Goal: Information Seeking & Learning: Learn about a topic

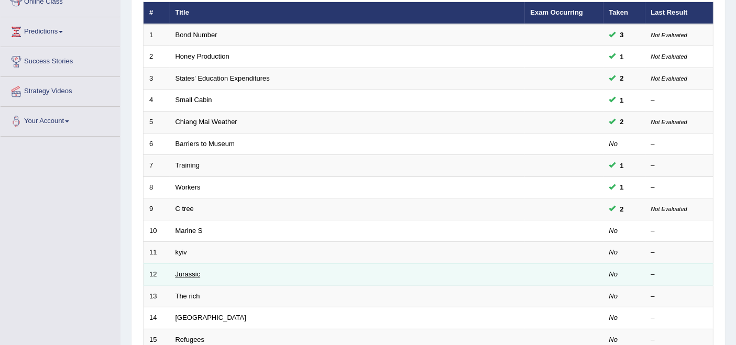
click at [176, 270] on link "Jurassic" at bounding box center [188, 274] width 25 height 8
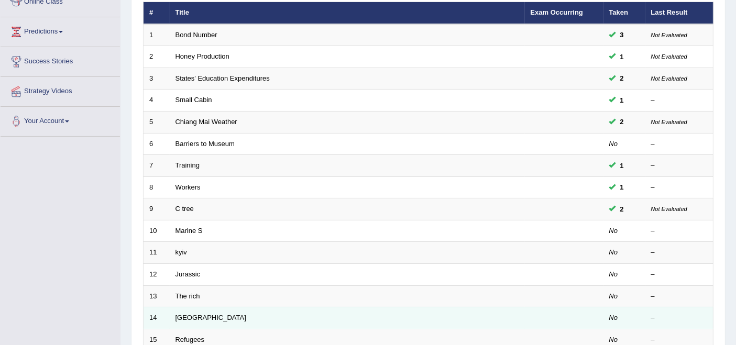
scroll to position [154, 0]
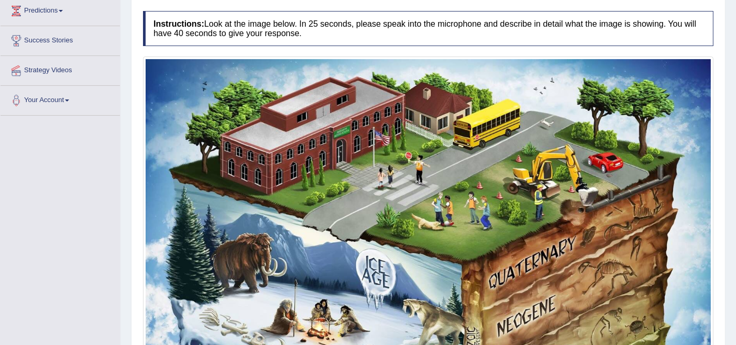
scroll to position [49, 0]
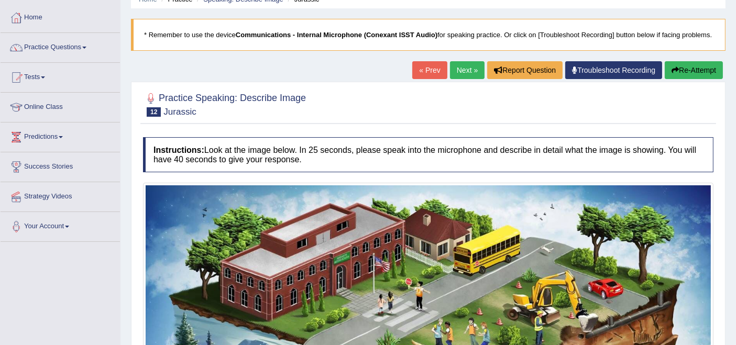
click at [736, 98] on html "Toggle navigation Home Practice Questions Speaking Practice Read Aloud Repeat S…" at bounding box center [368, 123] width 736 height 345
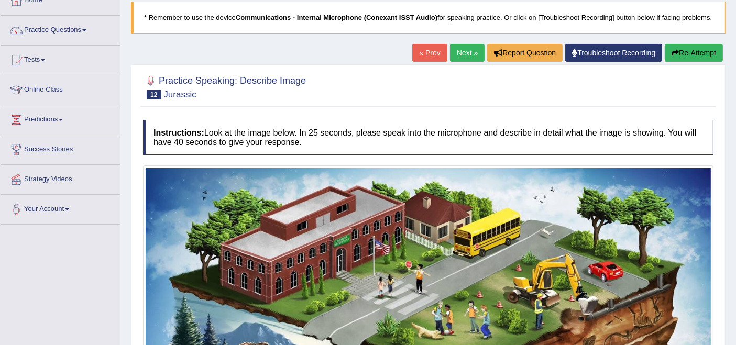
scroll to position [18, 0]
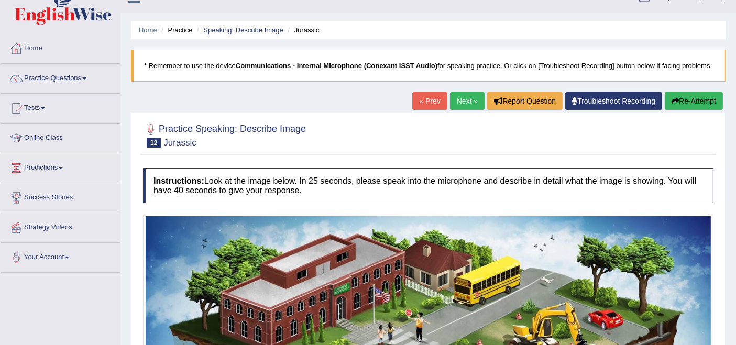
click at [462, 110] on link "Next »" at bounding box center [467, 101] width 35 height 18
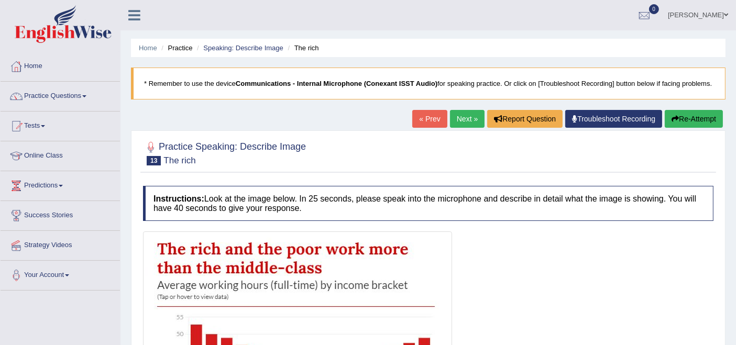
click at [458, 128] on link "Next »" at bounding box center [467, 119] width 35 height 18
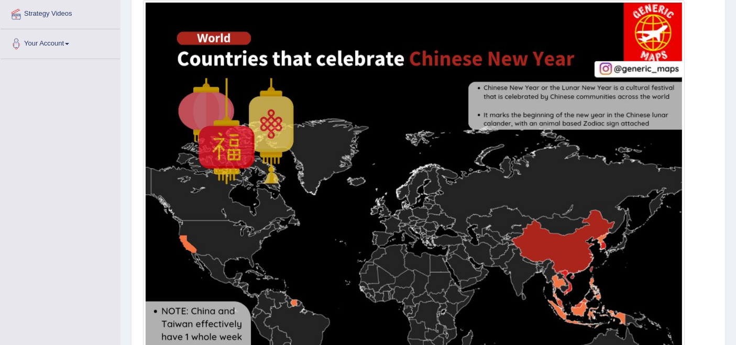
scroll to position [224, 0]
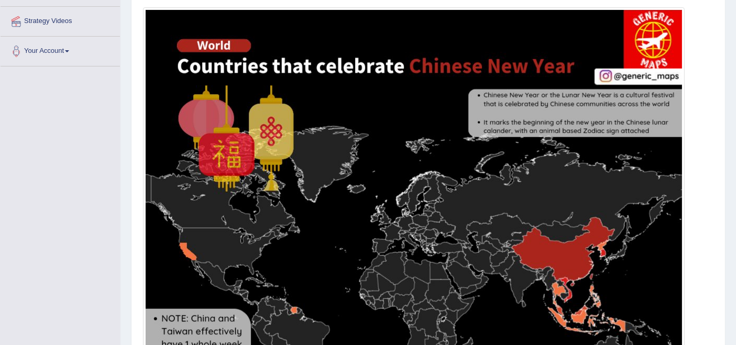
drag, startPoint x: 736, startPoint y: 186, endPoint x: 740, endPoint y: 246, distance: 60.4
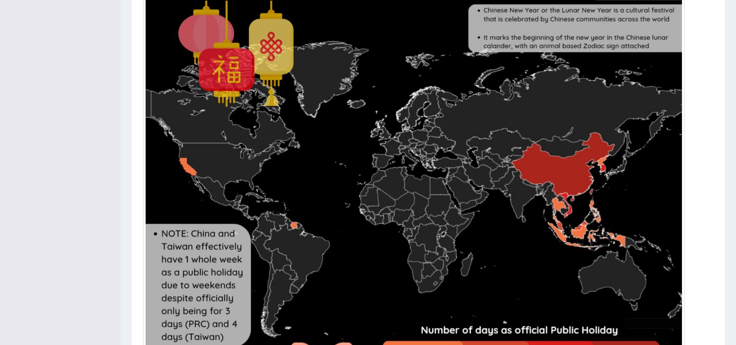
scroll to position [0, 0]
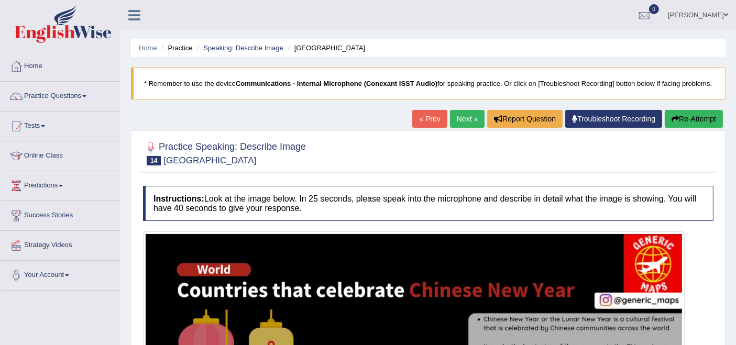
click at [462, 128] on link "Next »" at bounding box center [467, 119] width 35 height 18
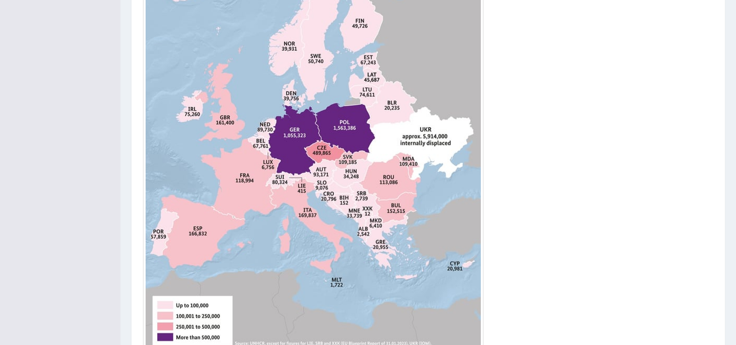
scroll to position [328, 0]
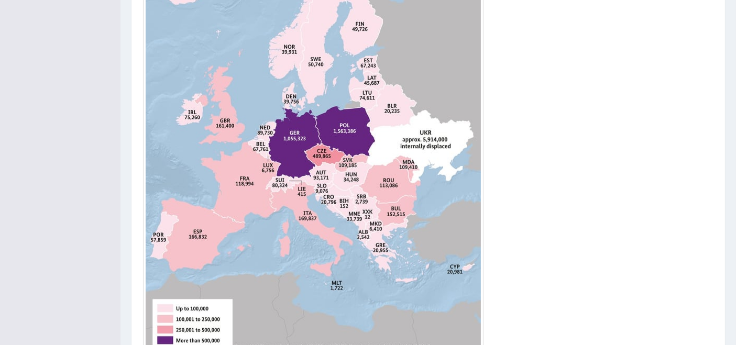
drag, startPoint x: 745, startPoint y: 252, endPoint x: 745, endPoint y: 238, distance: 13.1
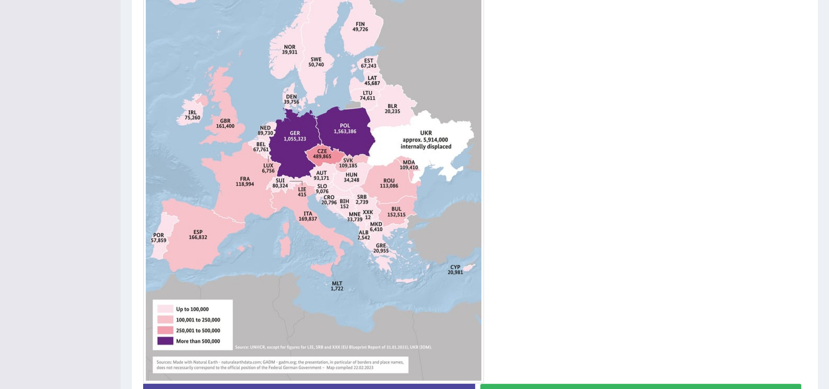
drag, startPoint x: 730, startPoint y: 0, endPoint x: 550, endPoint y: 246, distance: 305.0
click at [550, 246] on div at bounding box center [474, 144] width 663 height 480
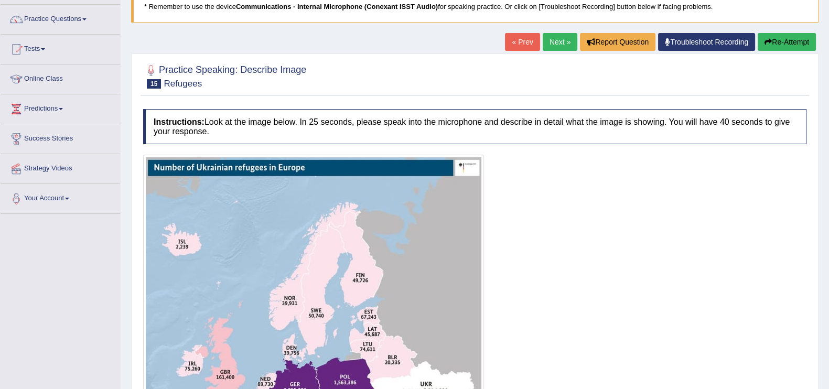
scroll to position [0, 0]
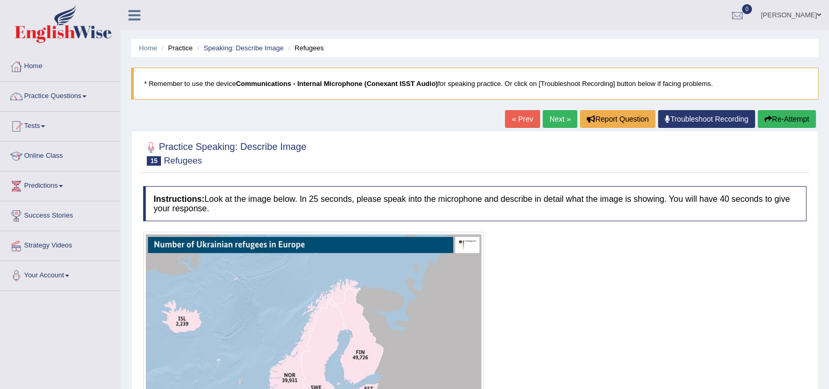
click at [555, 120] on link "Next »" at bounding box center [559, 119] width 35 height 18
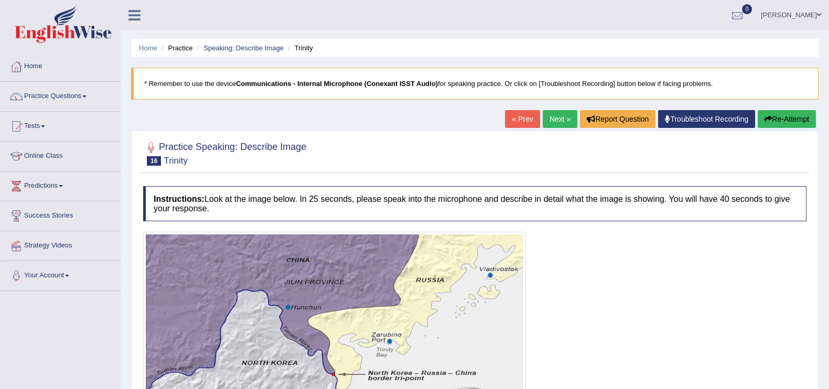
click at [558, 116] on link "Next »" at bounding box center [559, 119] width 35 height 18
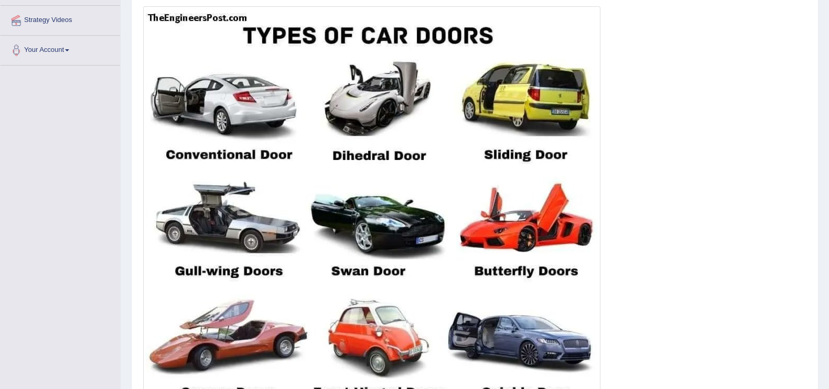
scroll to position [256, 0]
